Goal: Find specific page/section: Find specific page/section

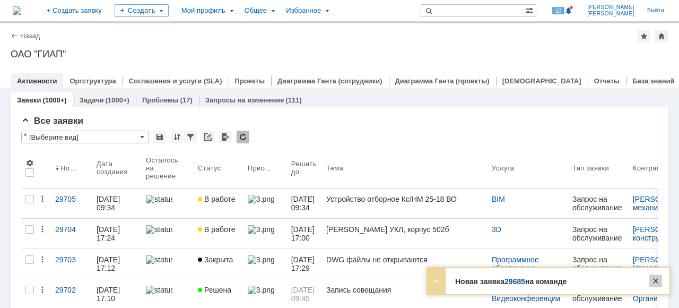
click at [656, 281] on div at bounding box center [655, 280] width 13 height 13
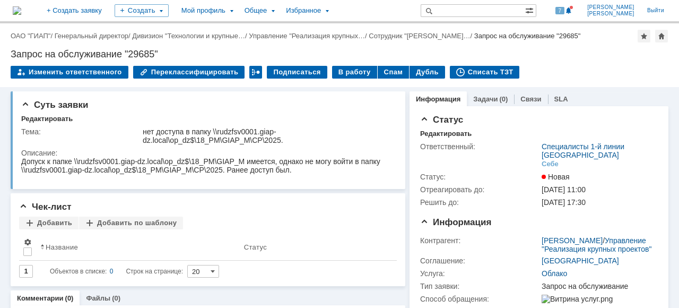
drag, startPoint x: 33, startPoint y: 34, endPoint x: 41, endPoint y: 39, distance: 9.6
click at [33, 34] on link "ОАО "ГИАП"" at bounding box center [31, 36] width 40 height 8
